Goal: Information Seeking & Learning: Learn about a topic

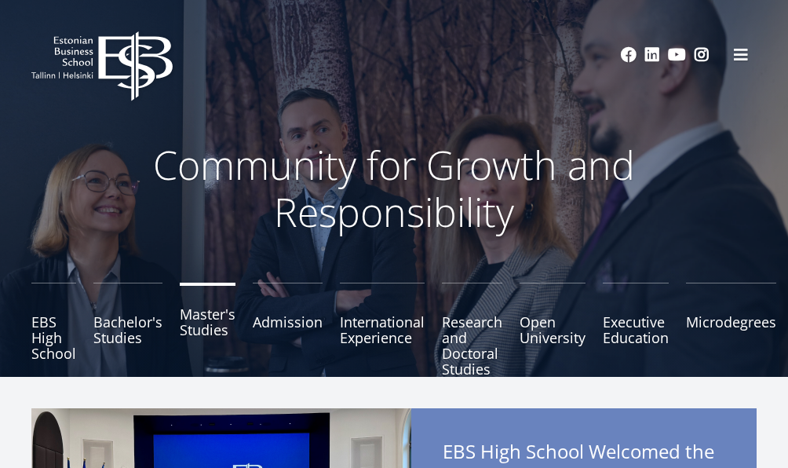
click at [208, 323] on link "Master's Studies" at bounding box center [208, 330] width 56 height 94
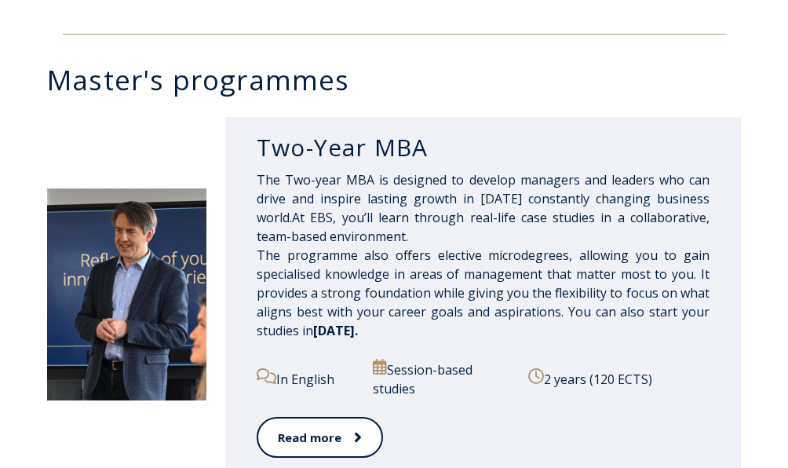
scroll to position [714, 0]
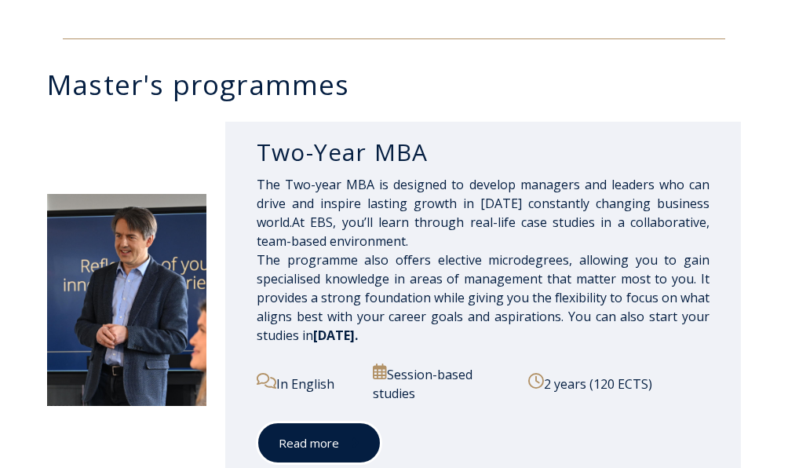
click at [337, 432] on link "Read more" at bounding box center [319, 443] width 125 height 43
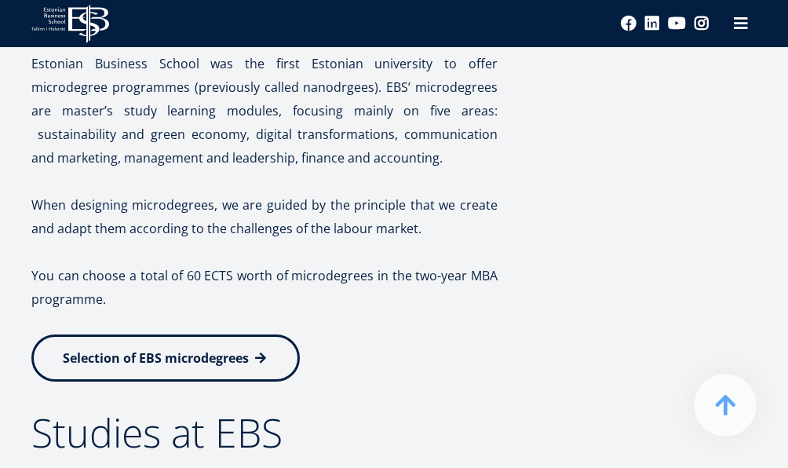
scroll to position [3125, 0]
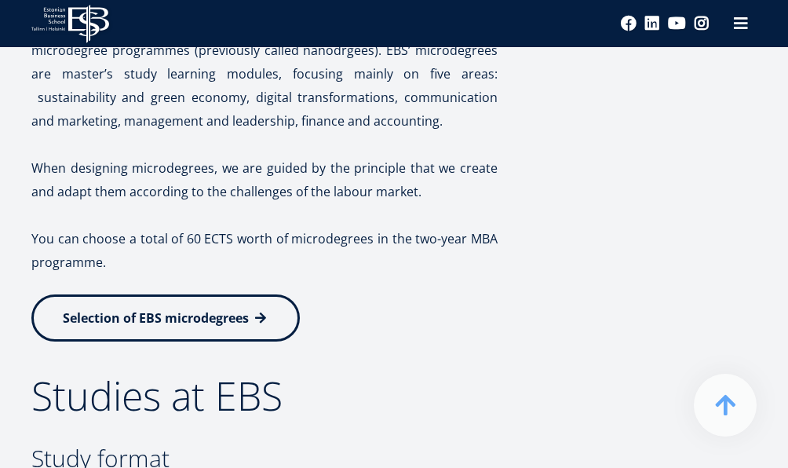
click at [249, 341] on link "Selection of EBS microdegrees" at bounding box center [165, 317] width 268 height 47
